Goal: Navigation & Orientation: Find specific page/section

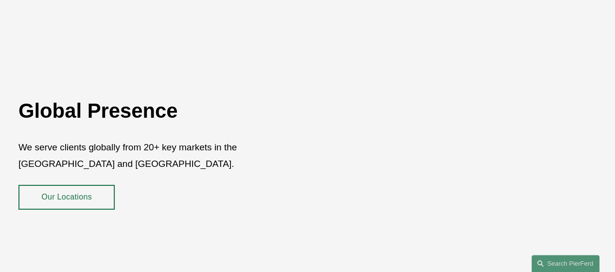
scroll to position [1715, 0]
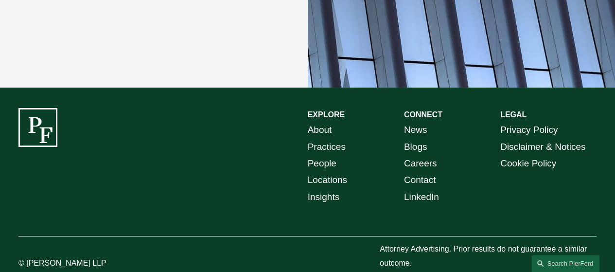
click at [329, 172] on link "Locations" at bounding box center [327, 180] width 39 height 17
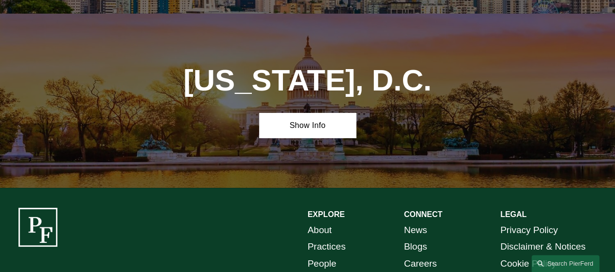
scroll to position [3662, 0]
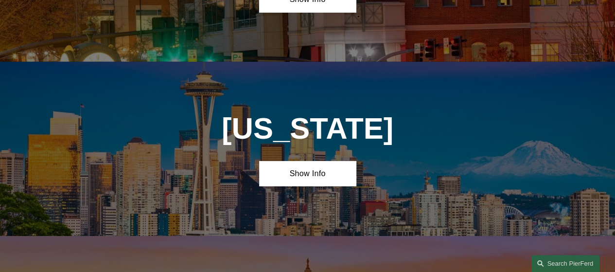
scroll to position [3469, 0]
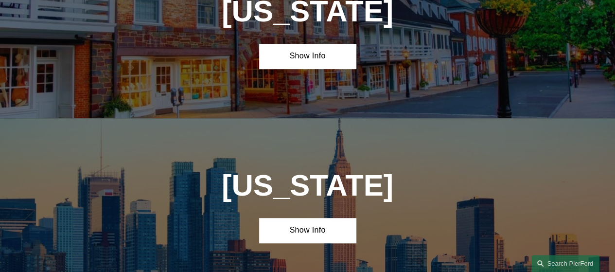
scroll to position [0, 0]
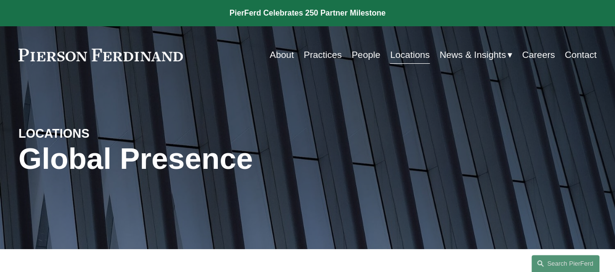
click at [272, 56] on link "About" at bounding box center [282, 55] width 24 height 18
